Goal: Information Seeking & Learning: Learn about a topic

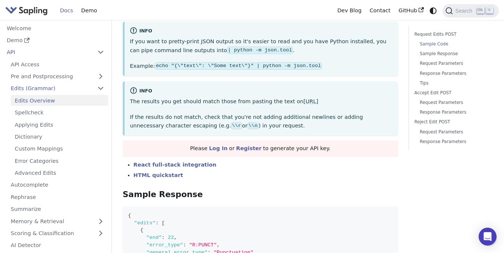
scroll to position [336, 0]
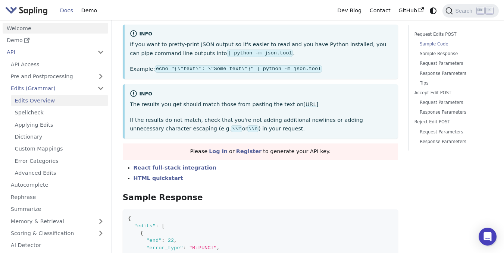
click at [26, 28] on link "Welcome" at bounding box center [56, 28] width 106 height 11
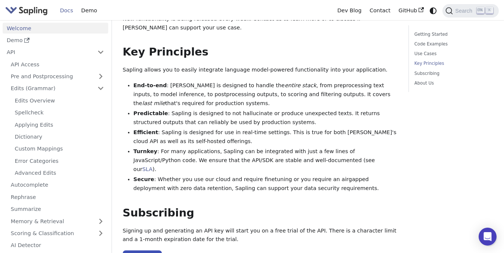
scroll to position [459, 0]
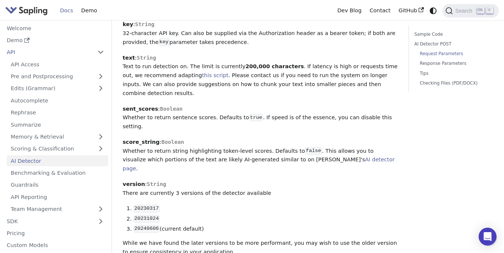
scroll to position [442, 0]
